Goal: Information Seeking & Learning: Learn about a topic

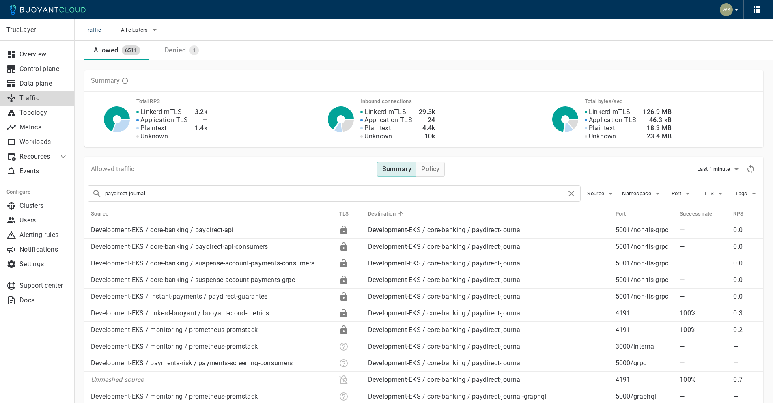
drag, startPoint x: 432, startPoint y: 190, endPoint x: 0, endPoint y: 188, distance: 432.3
type input "payouts-client-settings-api"
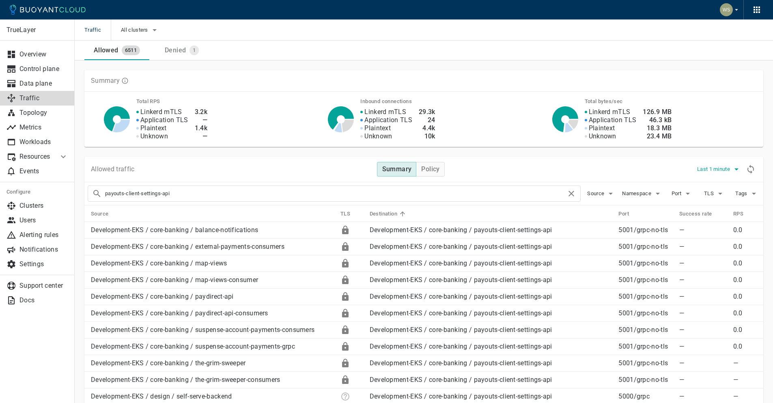
click at [709, 170] on span "Last 1 minute" at bounding box center [714, 169] width 35 height 6
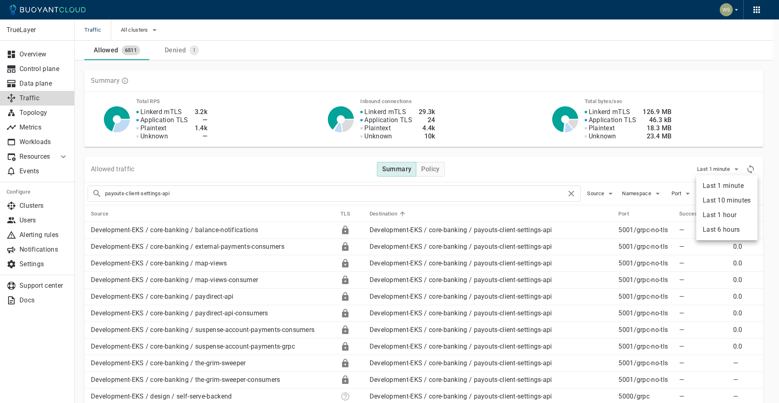
click at [706, 225] on li "Last 6 hours" at bounding box center [727, 229] width 61 height 15
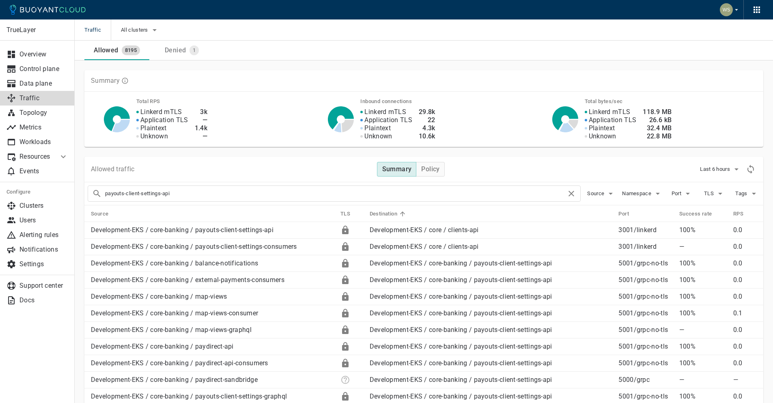
click at [60, 155] on icon at bounding box center [63, 157] width 10 height 10
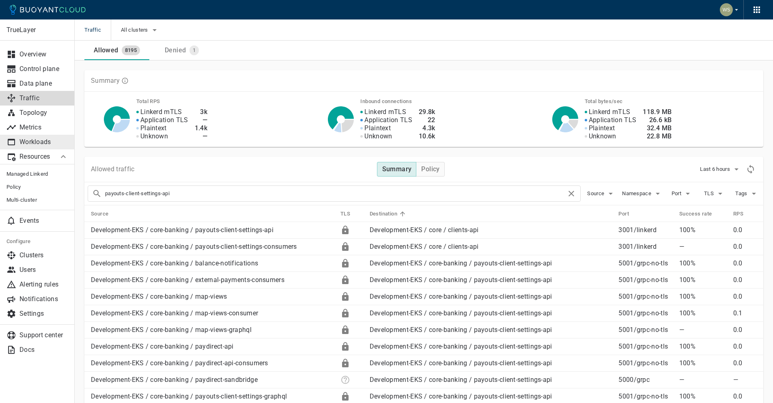
click at [52, 139] on p "Workloads" at bounding box center [43, 142] width 49 height 8
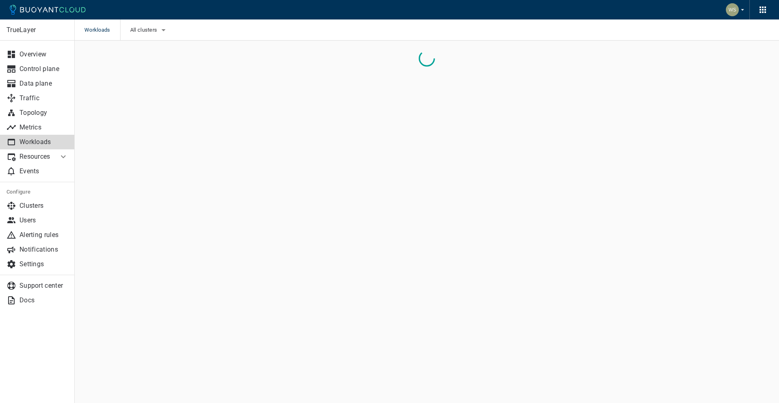
click at [59, 156] on icon at bounding box center [63, 157] width 10 height 10
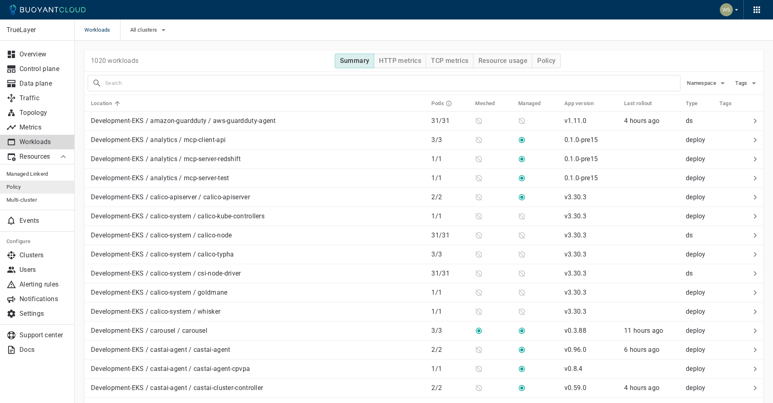
click at [28, 193] on link "Policy" at bounding box center [37, 187] width 75 height 13
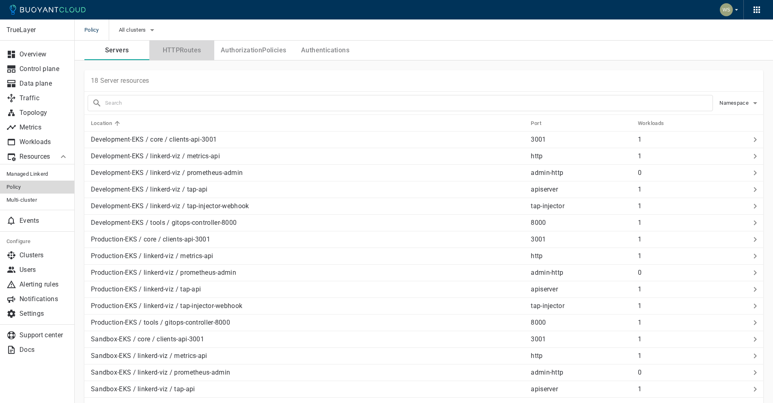
click at [194, 42] on button "HTTPRoutes" at bounding box center [181, 50] width 65 height 19
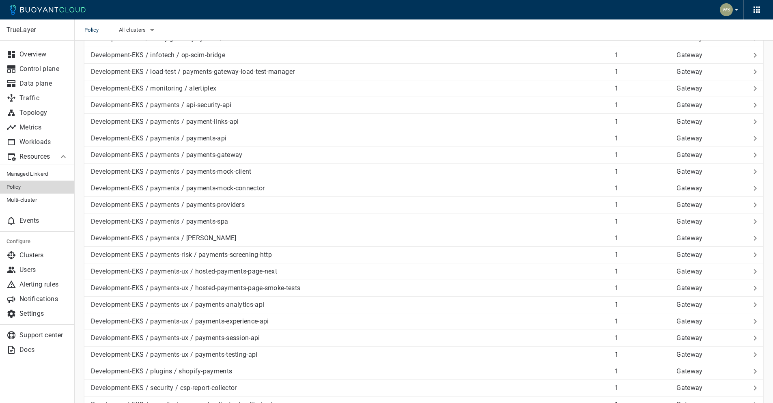
scroll to position [1446, 0]
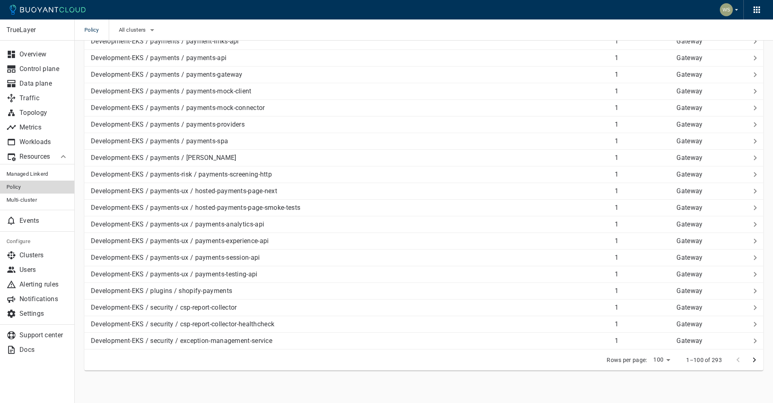
click at [757, 358] on icon "next page" at bounding box center [755, 360] width 10 height 10
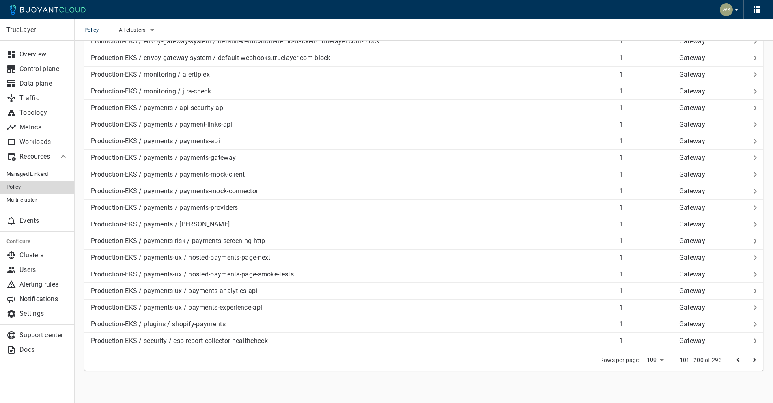
click at [754, 360] on icon "next page" at bounding box center [755, 360] width 10 height 10
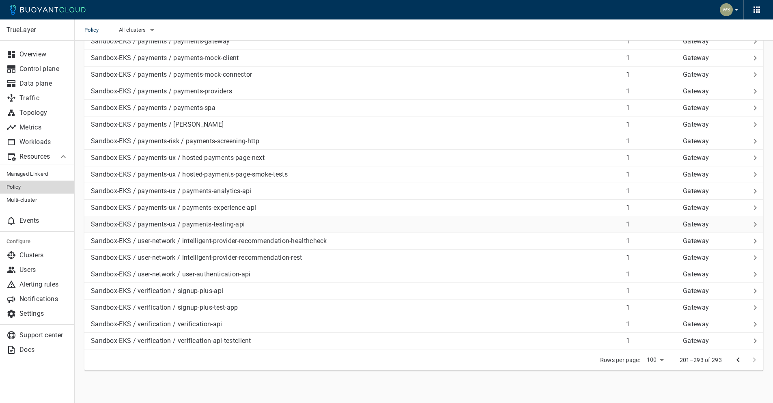
click at [327, 222] on p "Sandbox-EKS / payments-ux / payments-testing-api" at bounding box center [355, 224] width 529 height 8
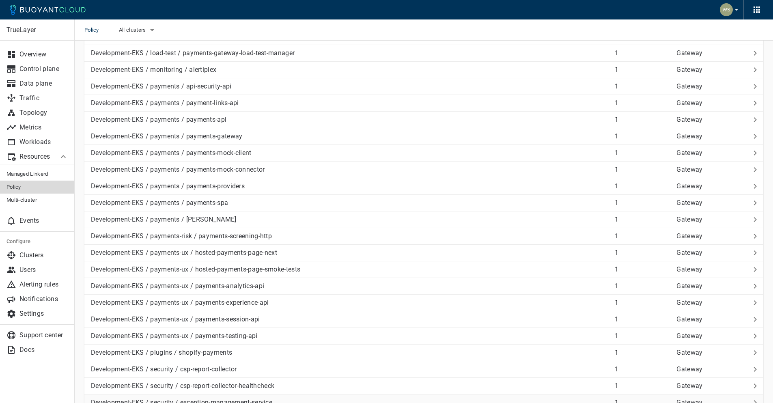
scroll to position [1446, 0]
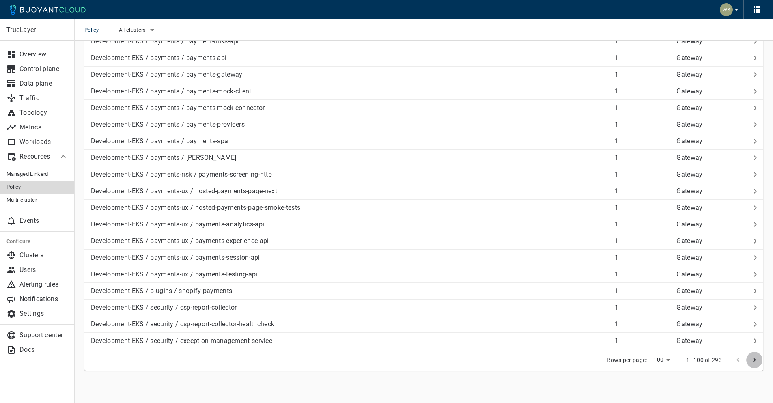
click at [752, 360] on icon "next page" at bounding box center [755, 360] width 10 height 10
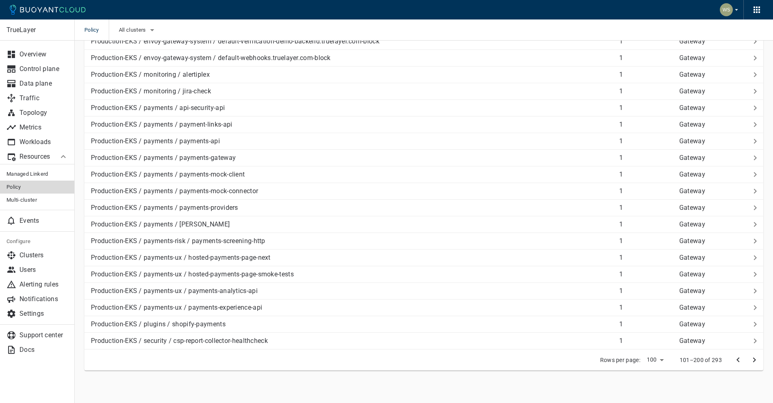
click at [753, 361] on icon "next page" at bounding box center [755, 360] width 10 height 10
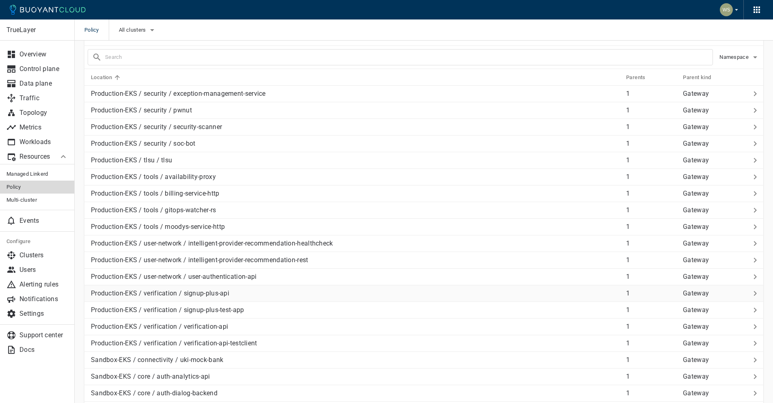
scroll to position [0, 0]
